Goal: Task Accomplishment & Management: Use online tool/utility

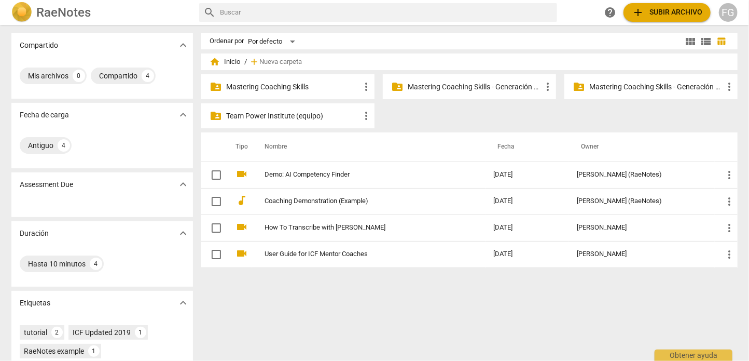
click at [618, 84] on p "Mastering Coaching Skills - Generación 32" at bounding box center [657, 86] width 134 height 11
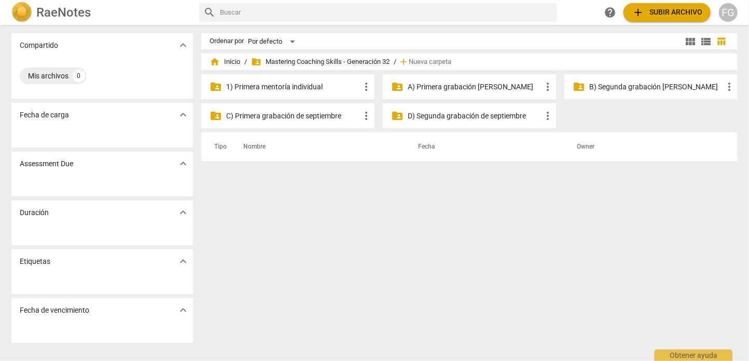
click at [624, 88] on p "B) Segunda grabación [PERSON_NAME]" at bounding box center [657, 86] width 134 height 11
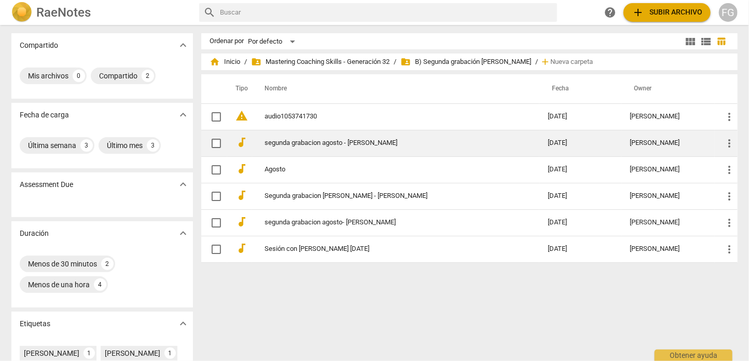
click at [729, 143] on span "more_vert" at bounding box center [729, 143] width 12 height 12
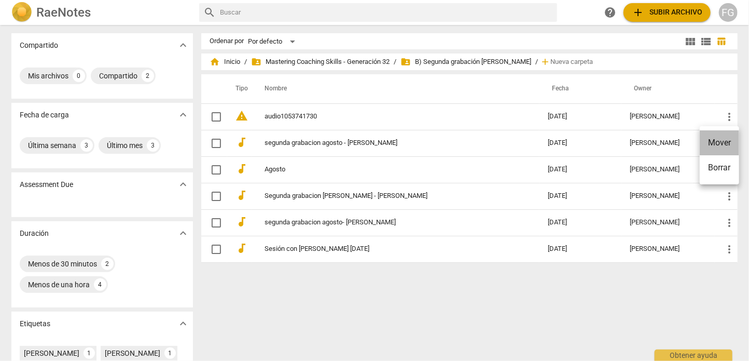
click at [707, 144] on li "Mover" at bounding box center [719, 142] width 39 height 25
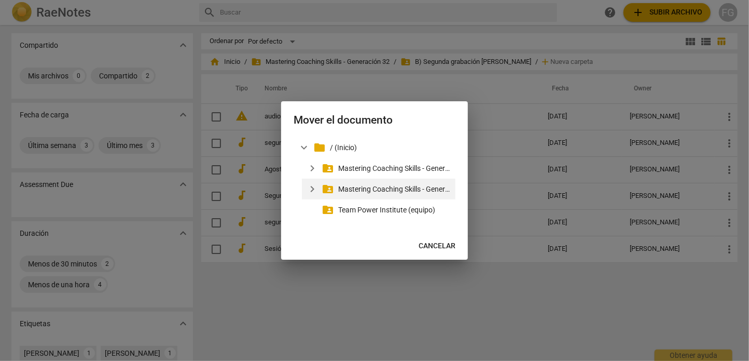
click at [373, 186] on p "Mastering Coaching Skills - Generación 32" at bounding box center [394, 189] width 113 height 11
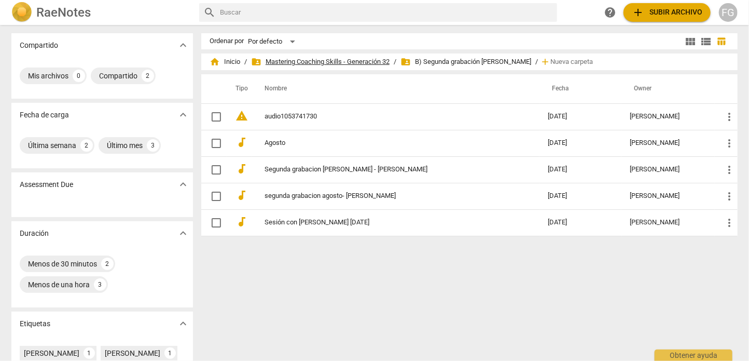
click at [380, 59] on span "folder_shared Mastering Coaching Skills - Generación 32" at bounding box center [320, 62] width 139 height 10
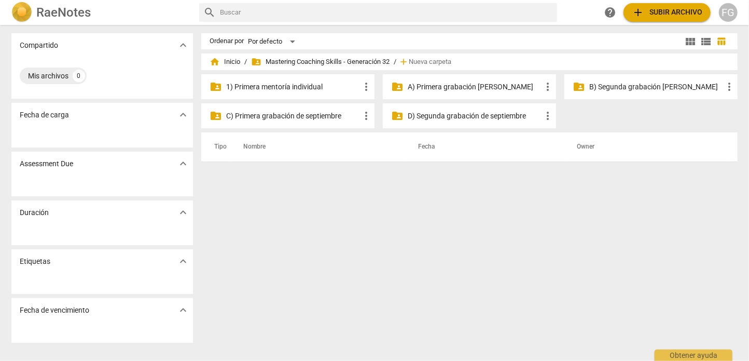
click at [338, 90] on p "1) Primera mentoría individual" at bounding box center [293, 86] width 134 height 11
